Goal: Check status: Check status

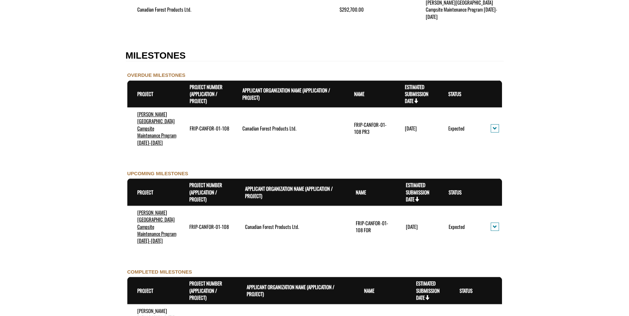
click at [22, 134] on form "**********" at bounding box center [314, 129] width 629 height 1320
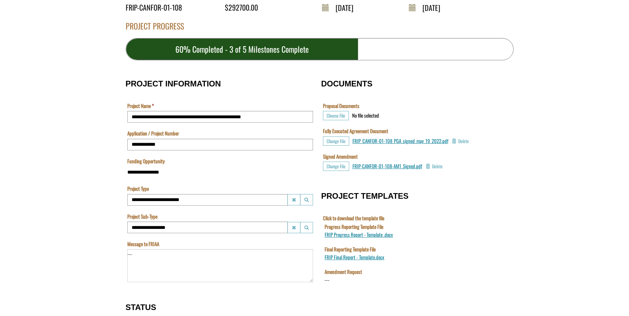
scroll to position [27, 0]
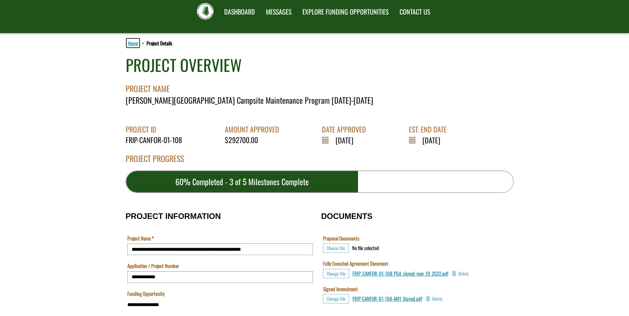
click at [130, 44] on link "Home" at bounding box center [133, 43] width 13 height 9
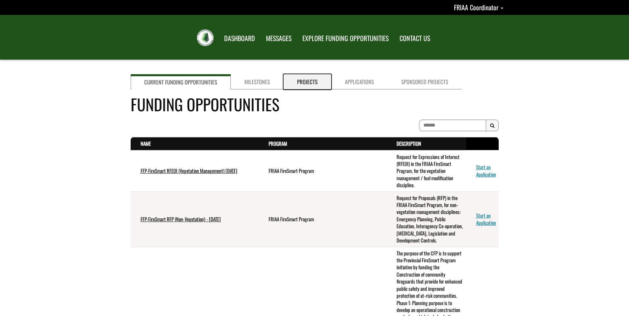
click at [309, 83] on link "Projects" at bounding box center [308, 81] width 48 height 15
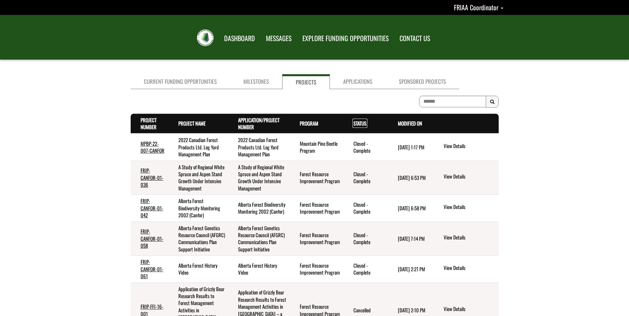
click at [362, 122] on link "Status . sort descending" at bounding box center [359, 123] width 13 height 7
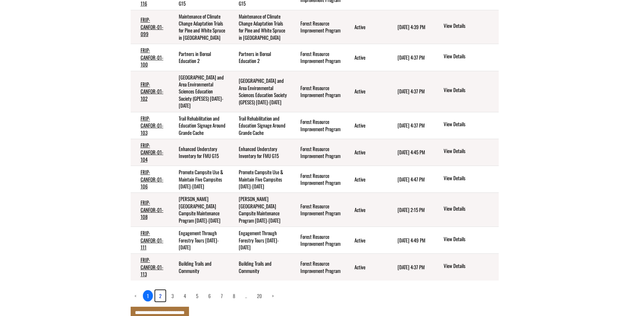
click at [162, 290] on link "2" at bounding box center [160, 295] width 10 height 11
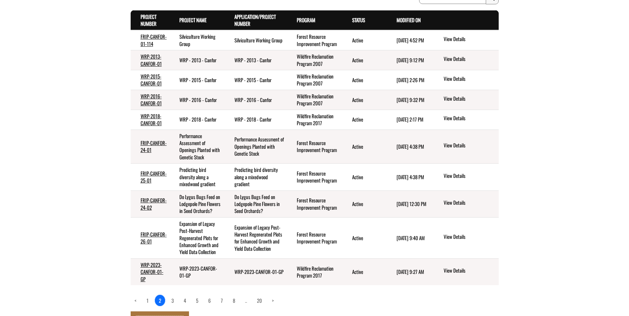
scroll to position [44, 0]
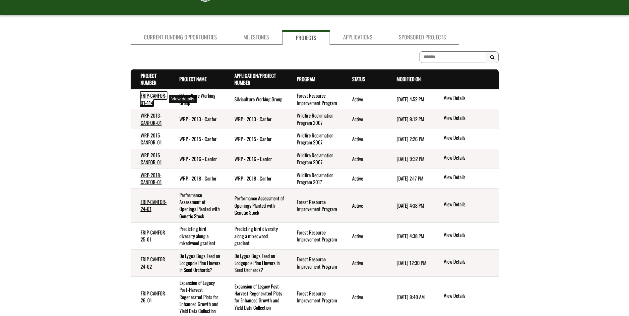
click at [154, 96] on link "FRIP-CANFOR-01-114" at bounding box center [154, 99] width 26 height 14
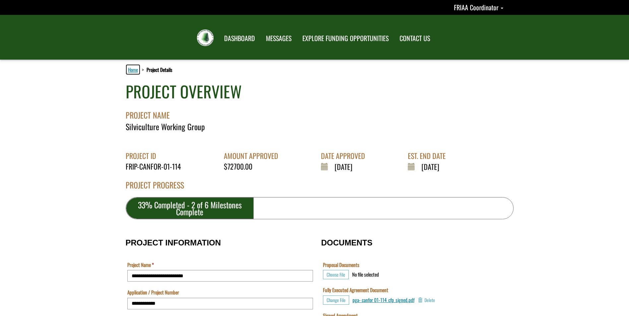
click at [132, 69] on link "Home" at bounding box center [133, 69] width 13 height 9
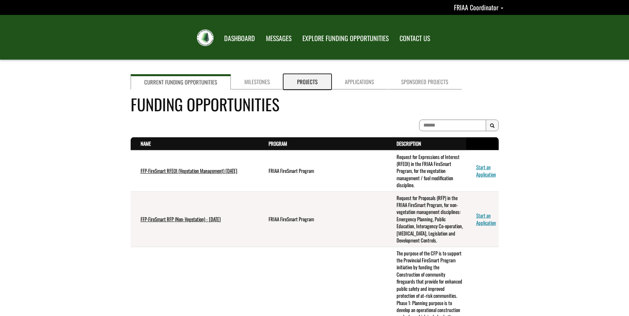
click at [302, 82] on link "Projects" at bounding box center [308, 81] width 48 height 15
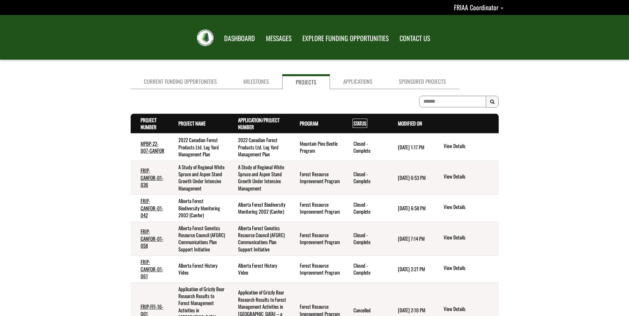
click at [357, 124] on link "Status . sort descending" at bounding box center [359, 123] width 13 height 7
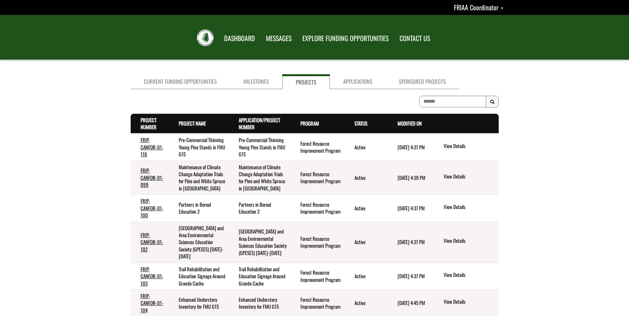
scroll to position [99, 0]
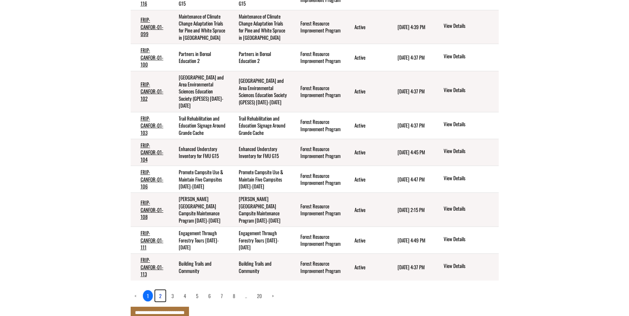
click at [161, 290] on link "2" at bounding box center [160, 295] width 10 height 11
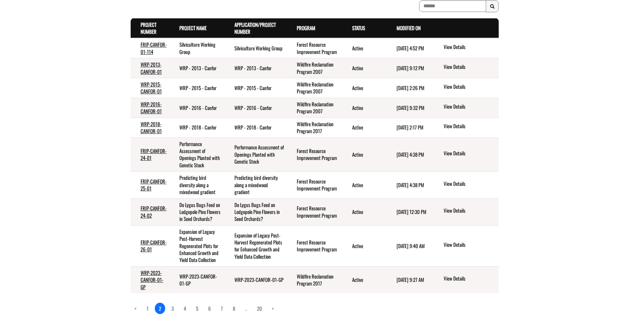
scroll to position [144, 0]
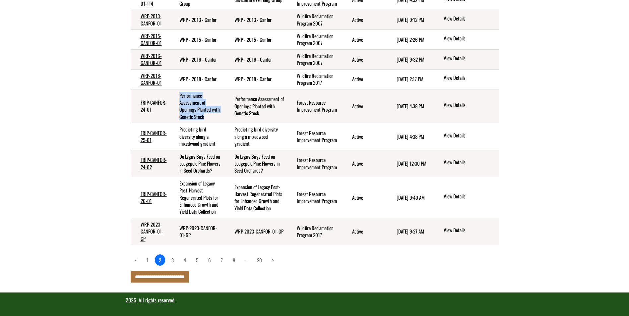
drag, startPoint x: 207, startPoint y: 116, endPoint x: 175, endPoint y: 95, distance: 38.5
click at [175, 95] on td "Performance Assessment of Openings Planted with Genetic Stock" at bounding box center [196, 106] width 55 height 34
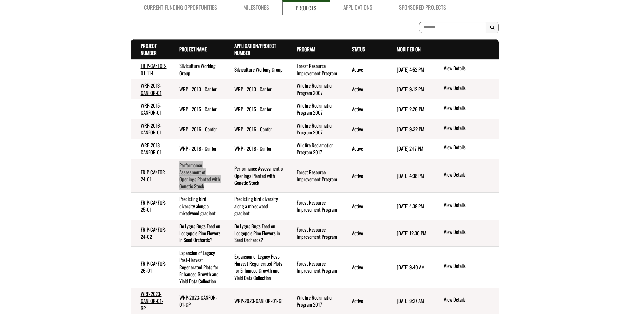
scroll to position [133, 0]
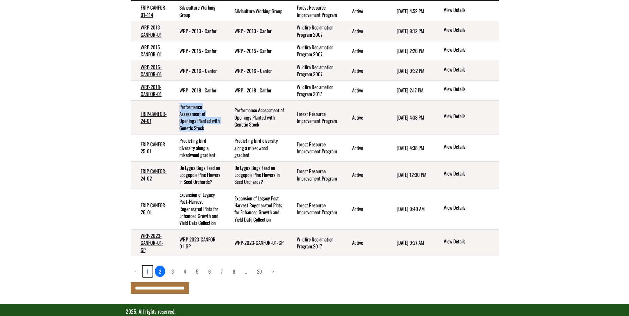
click at [149, 272] on link "1" at bounding box center [148, 271] width 10 height 11
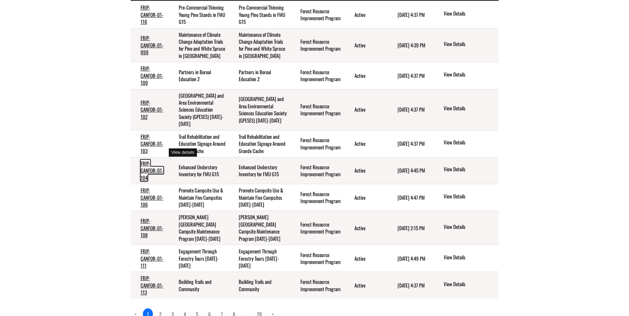
click at [153, 160] on link "FRIP-CANFOR-01-104" at bounding box center [152, 171] width 23 height 22
